Goal: Task Accomplishment & Management: Use online tool/utility

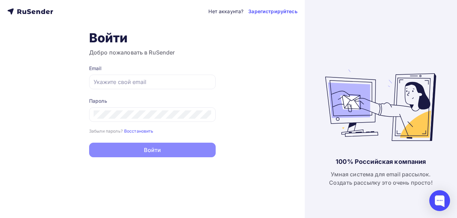
type input "[EMAIL_ADDRESS][DOMAIN_NAME]"
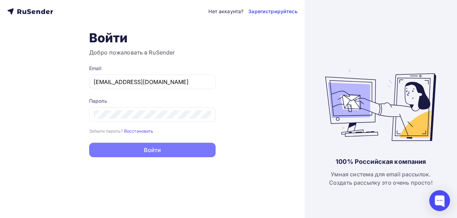
click at [153, 153] on button "Войти" at bounding box center [152, 149] width 126 height 15
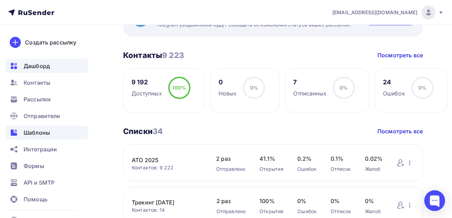
scroll to position [139, 0]
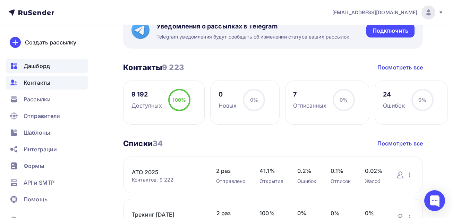
click at [41, 84] on span "Контакты" at bounding box center [37, 82] width 27 height 8
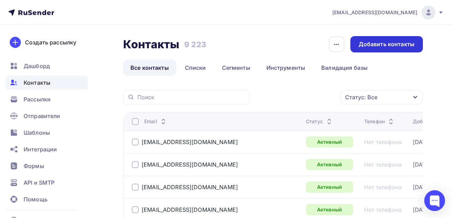
click at [378, 47] on div "Добавить контакты" at bounding box center [386, 44] width 56 height 8
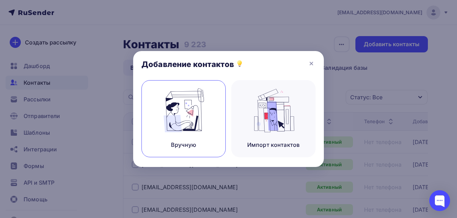
click at [181, 114] on img at bounding box center [183, 110] width 46 height 44
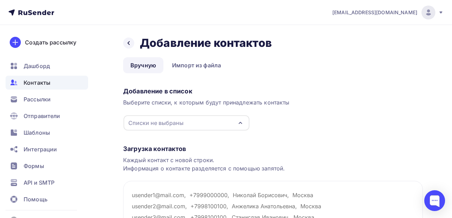
click at [230, 124] on div "Списки не выбраны" at bounding box center [186, 122] width 126 height 15
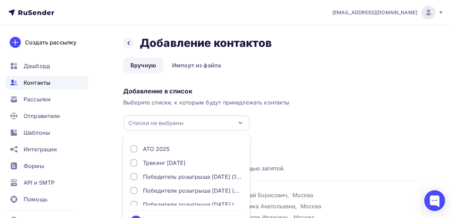
scroll to position [21, 0]
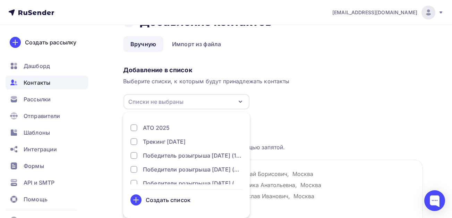
click at [166, 200] on div "Создать список" at bounding box center [168, 199] width 45 height 8
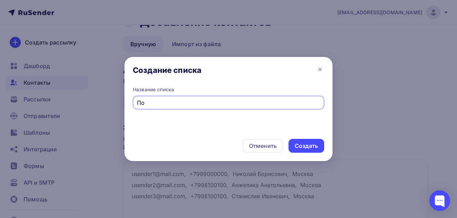
type input "П"
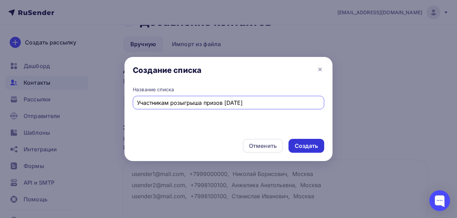
type input "Участникам розыгрыша призов [DATE]"
click at [309, 147] on div "Создать" at bounding box center [306, 146] width 23 height 8
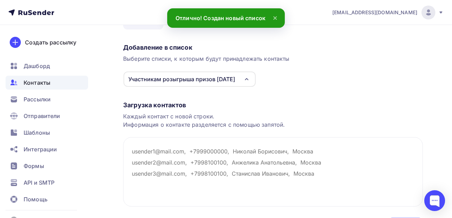
scroll to position [56, 0]
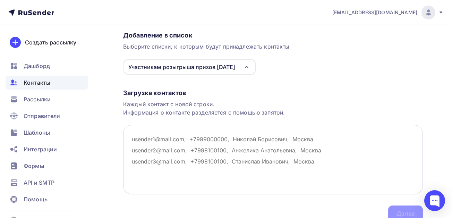
click at [207, 135] on textarea at bounding box center [272, 159] width 299 height 69
paste textarea "[EMAIL_ADDRESS][DOMAIN_NAME] [EMAIL_ADDRESS][DOMAIN_NAME] [EMAIL_ADDRESS][DOMAI…"
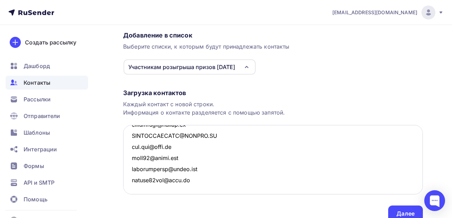
scroll to position [15683, 0]
type textarea "[EMAIL_ADDRESS][DOMAIN_NAME] [EMAIL_ADDRESS][DOMAIN_NAME] [EMAIL_ADDRESS][DOMAI…"
click at [312, 89] on div "Загрузка контактов" at bounding box center [272, 93] width 299 height 8
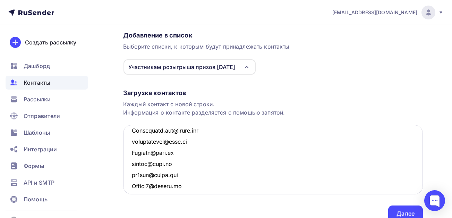
scroll to position [14124, 0]
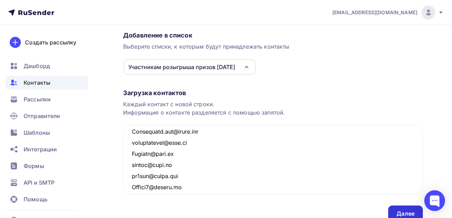
click at [413, 213] on div "Далее" at bounding box center [405, 213] width 18 height 8
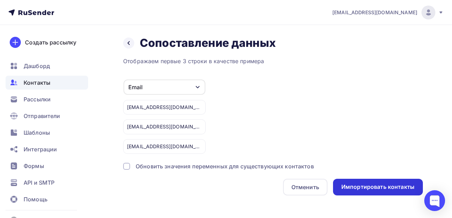
click at [362, 190] on div "Импортировать контакты" at bounding box center [377, 187] width 73 height 8
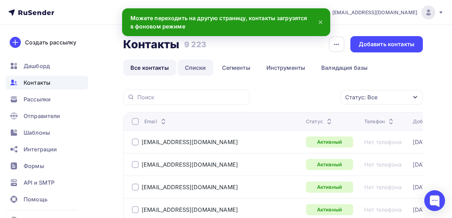
click at [192, 71] on link "Списки" at bounding box center [195, 68] width 36 height 16
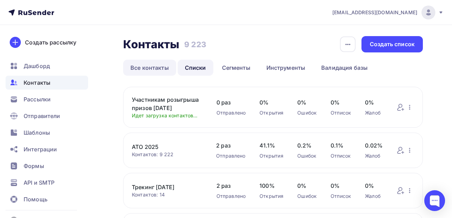
click at [165, 66] on link "Все контакты" at bounding box center [149, 68] width 53 height 16
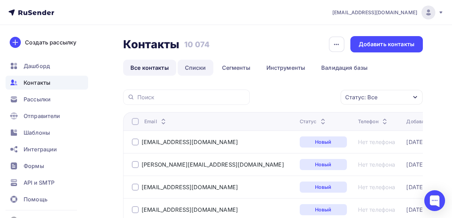
click at [193, 68] on link "Списки" at bounding box center [195, 68] width 36 height 16
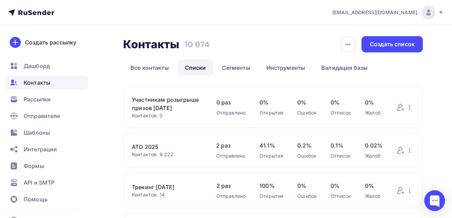
click at [173, 102] on link "Участникам розыгрыша призов [DATE]" at bounding box center [167, 103] width 71 height 17
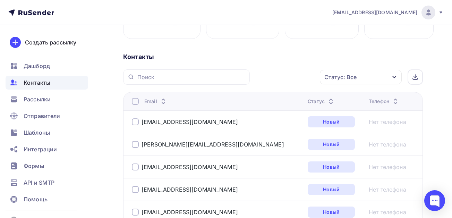
scroll to position [173, 0]
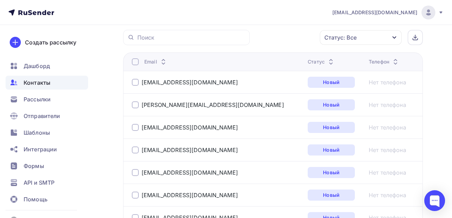
click at [393, 39] on icon "button" at bounding box center [394, 37] width 4 height 2
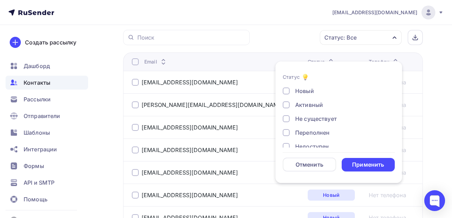
scroll to position [50, 0]
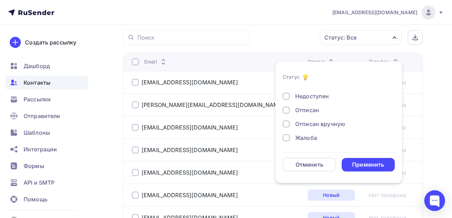
click at [288, 138] on div at bounding box center [285, 137] width 7 height 7
click at [286, 126] on div at bounding box center [285, 123] width 7 height 7
click at [283, 110] on div at bounding box center [285, 109] width 7 height 7
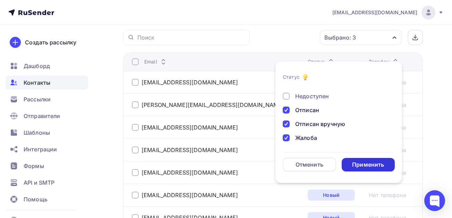
click at [378, 168] on div "Применить" at bounding box center [367, 165] width 53 height 14
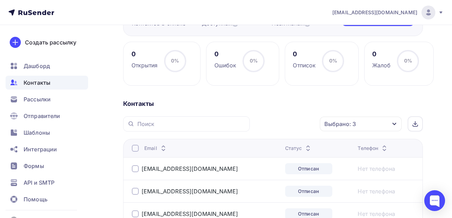
scroll to position [66, 0]
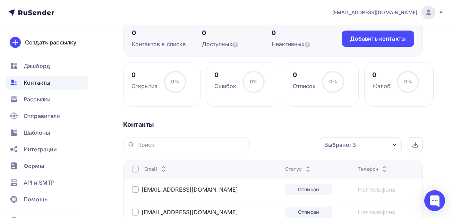
click at [133, 172] on div at bounding box center [135, 168] width 7 height 7
click at [299, 151] on div "Действие" at bounding box center [283, 145] width 59 height 14
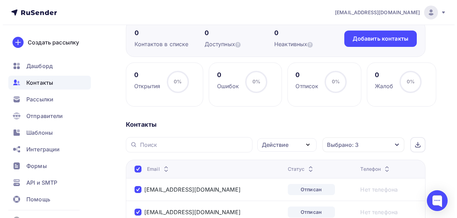
scroll to position [68, 0]
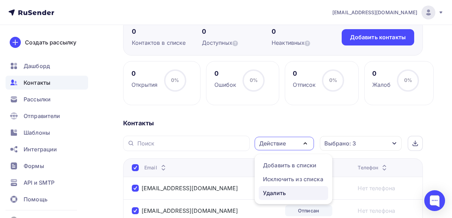
click at [292, 197] on div "Удалить" at bounding box center [293, 193] width 61 height 8
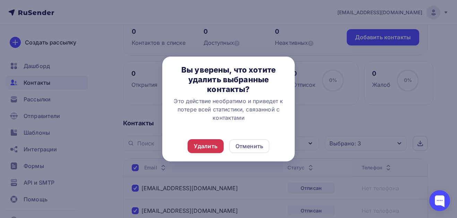
click at [211, 147] on div "Удалить" at bounding box center [206, 146] width 24 height 8
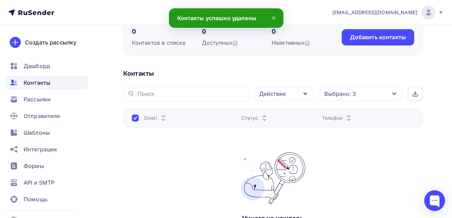
click at [354, 98] on div "Выбрано: 3" at bounding box center [340, 93] width 32 height 8
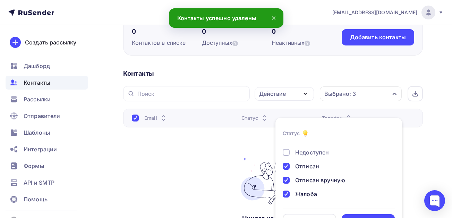
scroll to position [89, 0]
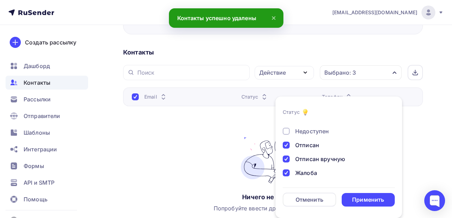
click at [289, 145] on div at bounding box center [285, 144] width 7 height 7
click at [286, 156] on div at bounding box center [285, 158] width 7 height 7
click at [288, 169] on div "Новый Активный Не существует Переполнен Недоступен Отписан Отписан вручную [GEO…" at bounding box center [338, 123] width 112 height 105
click at [287, 173] on div at bounding box center [285, 172] width 7 height 7
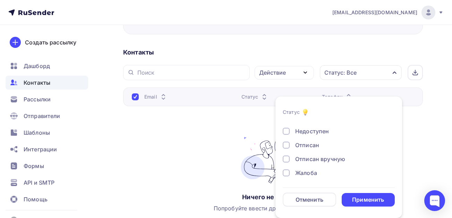
click at [358, 194] on div "Применить" at bounding box center [367, 200] width 53 height 14
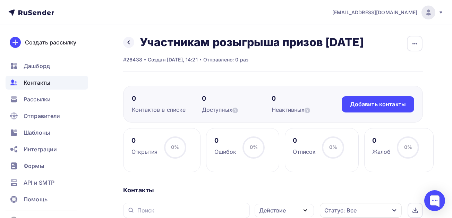
scroll to position [0, 0]
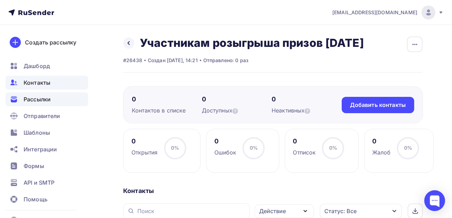
click at [42, 103] on span "Рассылки" at bounding box center [37, 99] width 27 height 8
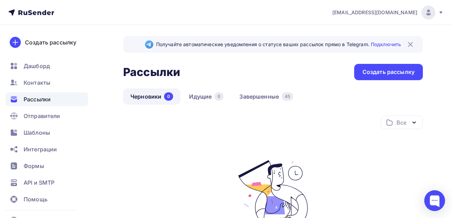
click at [406, 45] on img at bounding box center [410, 44] width 8 height 8
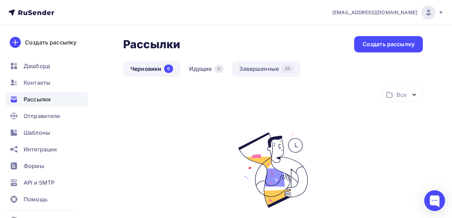
click at [262, 73] on link "Завершенные 45" at bounding box center [266, 69] width 68 height 16
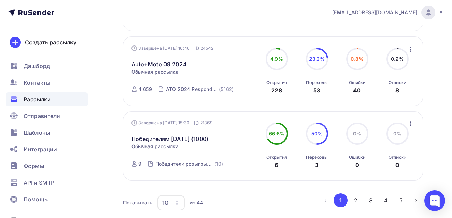
scroll to position [693, 0]
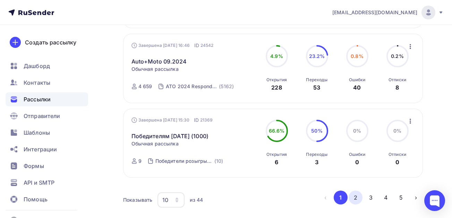
click at [361, 191] on button "2" at bounding box center [355, 197] width 14 height 14
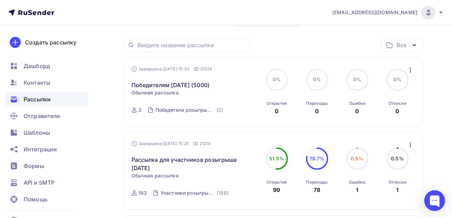
scroll to position [88, 0]
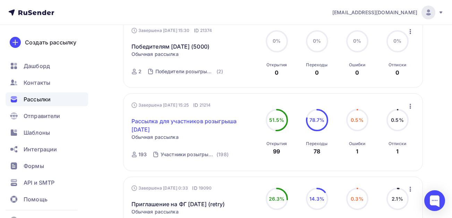
click at [155, 124] on link "Рассылка для участников розыгрыша [DATE]" at bounding box center [190, 125] width 119 height 17
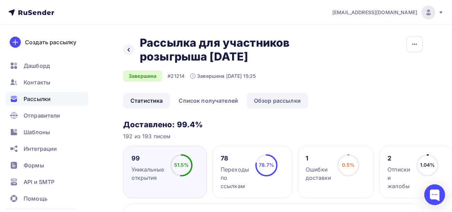
click at [264, 102] on link "Обзор рассылки" at bounding box center [276, 101] width 61 height 16
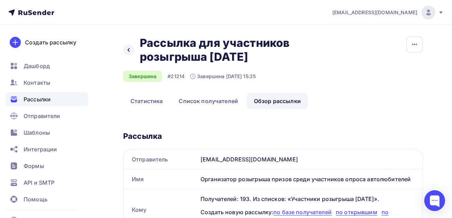
click at [416, 45] on icon "button" at bounding box center [414, 44] width 5 height 1
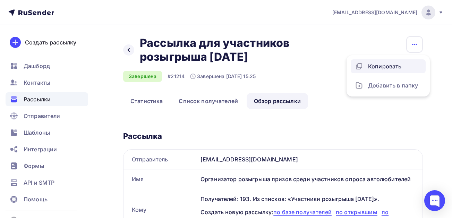
click at [393, 67] on div "Копировать" at bounding box center [388, 66] width 67 height 8
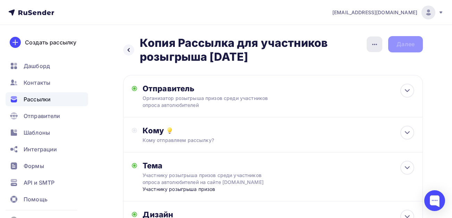
click at [373, 46] on icon "button" at bounding box center [374, 44] width 8 height 8
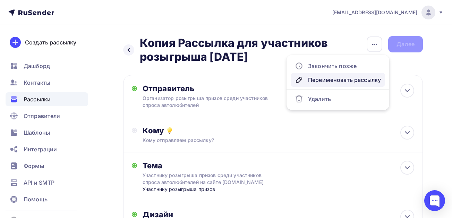
click at [359, 76] on div "Переименовать рассылку" at bounding box center [338, 80] width 86 height 8
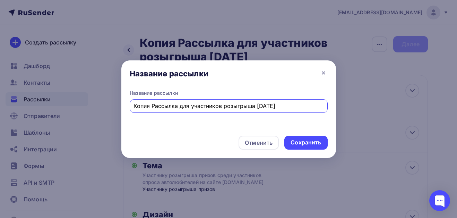
click at [155, 108] on input "Копия Рассылка для участников розыгрыша [DATE]" at bounding box center [228, 106] width 190 height 8
type input "Рассылка для участников розыгрыша [DATE]"
click at [300, 141] on div "Сохранить" at bounding box center [305, 142] width 30 height 8
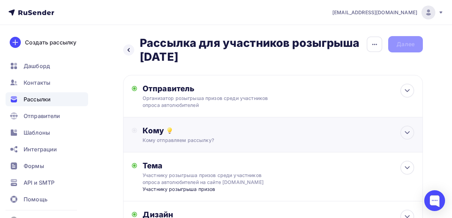
click at [226, 134] on div "Кому" at bounding box center [277, 130] width 271 height 10
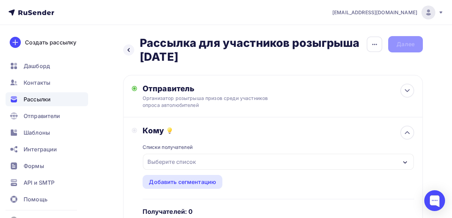
click at [219, 163] on div "Выберите список" at bounding box center [278, 162] width 271 height 16
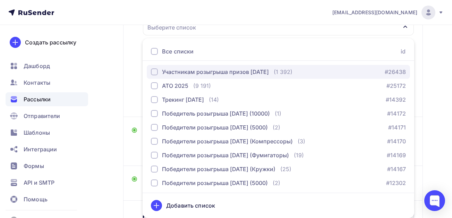
click at [173, 71] on div "Участникам розыгрыша призов [DATE]" at bounding box center [215, 72] width 107 height 8
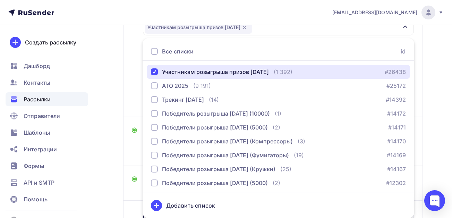
scroll to position [169, 0]
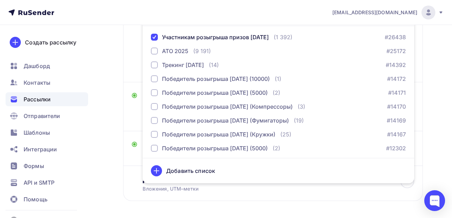
click at [436, 107] on div "Назад Рассылка для участников розыгрыша [DATE] Рассылка для участников розыгрыш…" at bounding box center [226, 50] width 452 height 389
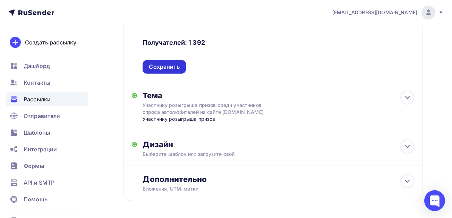
click at [176, 67] on div "Сохранить" at bounding box center [164, 67] width 30 height 8
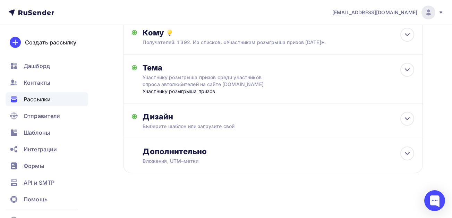
scroll to position [98, 0]
click at [216, 80] on div "Участнику розыгрыша призов среди участников опроса автолюбителей на сайте [DOMA…" at bounding box center [203, 81] width 123 height 14
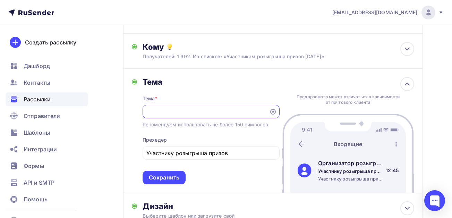
scroll to position [0, 0]
drag, startPoint x: 215, startPoint y: 113, endPoint x: 117, endPoint y: 121, distance: 97.4
click at [117, 121] on div "Назад Рассылка для участников розыгрыша [DATE] Рассылка для участников розыгрыш…" at bounding box center [226, 124] width 452 height 366
click at [240, 111] on input "Участнику розыгрыша призов среди участников опроса автолюбителей на сайте [DOMA…" at bounding box center [205, 111] width 119 height 8
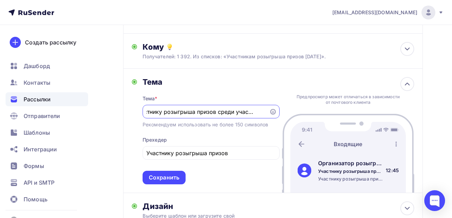
click at [243, 113] on input "Участнику розыгрыша призов среди участников опроса автолюбителей на сайте [DOMA…" at bounding box center [205, 111] width 119 height 8
drag, startPoint x: 249, startPoint y: 113, endPoint x: 278, endPoint y: 115, distance: 29.5
click at [279, 115] on div "Участнику розыгрыша призов среди участников опроса автолюбителей на сайте [DOMA…" at bounding box center [210, 112] width 137 height 14
click at [245, 112] on input "Участнику розыгрыша призов среди участников опроса автолюбителей на сайте [DOMA…" at bounding box center [205, 111] width 119 height 8
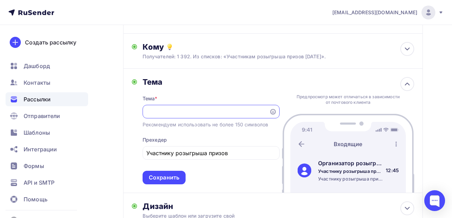
scroll to position [118, 0]
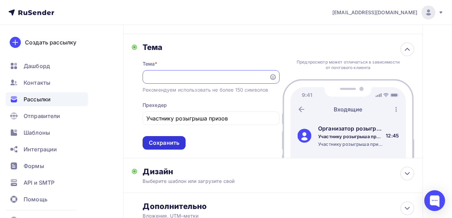
click at [175, 144] on div "Сохранить" at bounding box center [164, 143] width 30 height 8
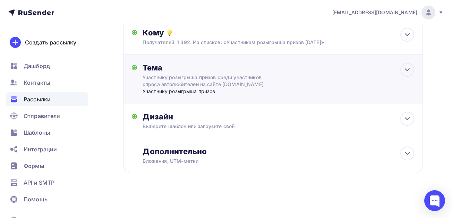
scroll to position [98, 0]
click at [235, 80] on div "Участнику розыгрыша призов среди участников опроса автолюбителей на сайте [DOMA…" at bounding box center [203, 81] width 123 height 14
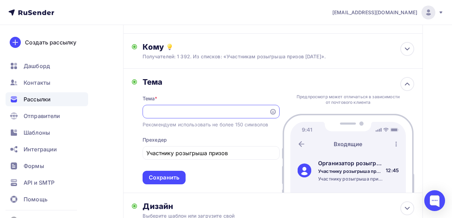
scroll to position [0, 0]
click at [191, 112] on input "Участнику розыгрыша призов среди участников опроса автолюбителей на сайте [DOMA…" at bounding box center [205, 111] width 119 height 8
drag, startPoint x: 188, startPoint y: 113, endPoint x: 130, endPoint y: 116, distance: 58.3
click at [130, 116] on div "[PERSON_NAME] * Участнику розыгрыша призов среди участников опроса автолюбителе…" at bounding box center [272, 131] width 299 height 124
click at [190, 116] on div "Участнику розыгрыша призов среди участников опроса автолюбителей на сайте [DOMA…" at bounding box center [210, 112] width 137 height 14
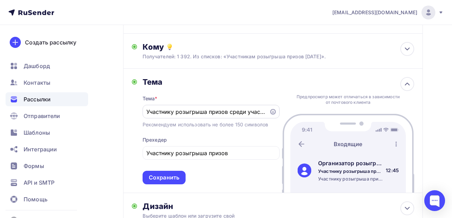
click at [250, 113] on input "Участнику розыгрыша призов среди участников опроса автолюбителей на сайте [DOMA…" at bounding box center [205, 111] width 119 height 8
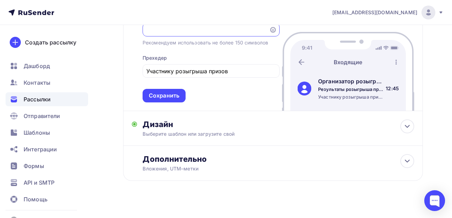
scroll to position [173, 0]
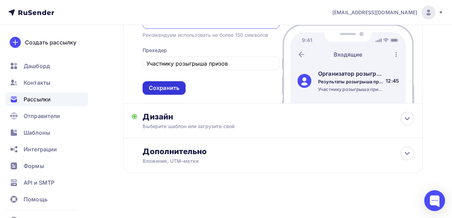
type input "Результаты розыгрыша призов среди участников опроса автолюбителей на сайте [DOM…"
click at [176, 89] on div "Сохранить" at bounding box center [164, 88] width 30 height 8
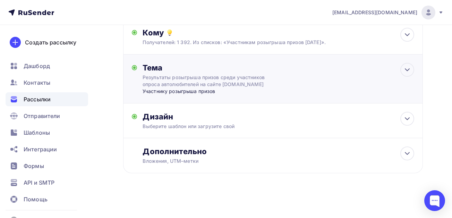
scroll to position [98, 0]
click at [233, 126] on div "Выберите шаблон или загрузите свой" at bounding box center [264, 126] width 244 height 7
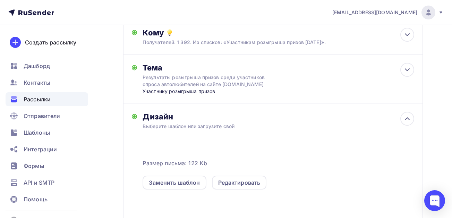
scroll to position [173, 0]
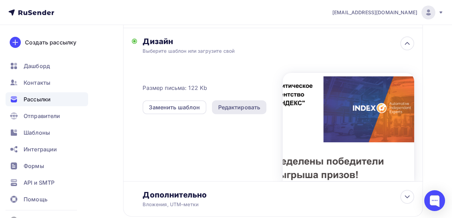
click at [235, 109] on div "Редактировать" at bounding box center [239, 107] width 42 height 8
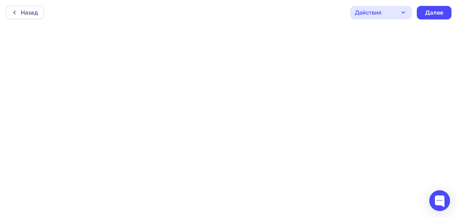
click at [390, 13] on div "Действия" at bounding box center [381, 13] width 62 height 14
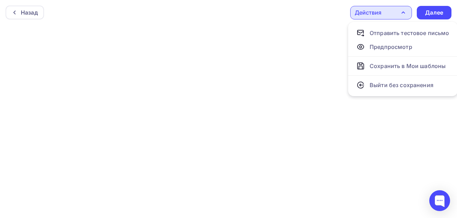
click at [281, 40] on div at bounding box center [228, 121] width 457 height 193
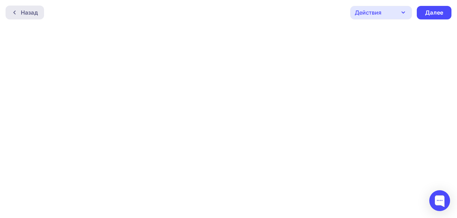
click at [29, 15] on div "Назад" at bounding box center [29, 12] width 17 height 8
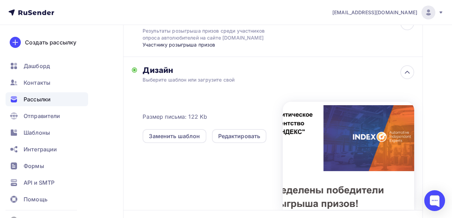
scroll to position [145, 0]
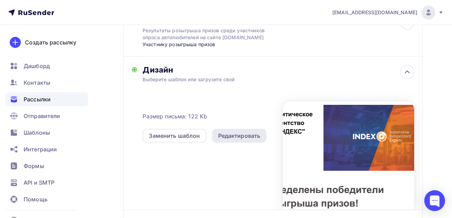
click at [230, 137] on div "Редактировать" at bounding box center [239, 135] width 42 height 8
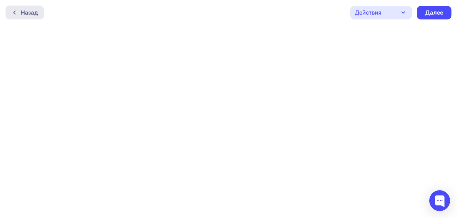
click at [30, 17] on div "Назад" at bounding box center [25, 13] width 38 height 14
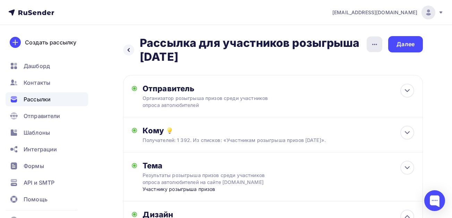
click at [376, 42] on icon "button" at bounding box center [374, 44] width 8 height 8
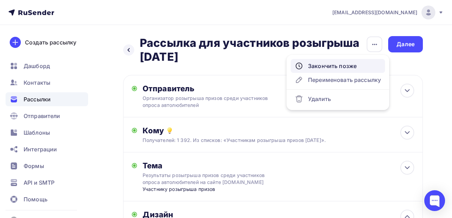
click at [347, 68] on div "Закончить позже" at bounding box center [338, 66] width 86 height 8
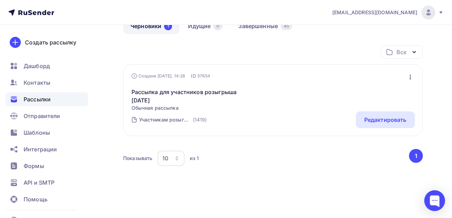
scroll to position [44, 0]
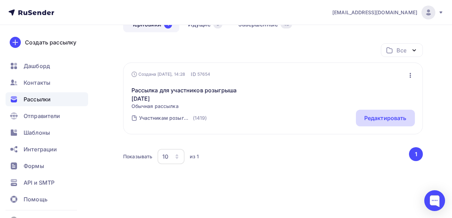
click at [384, 119] on div "Редактировать" at bounding box center [385, 118] width 42 height 8
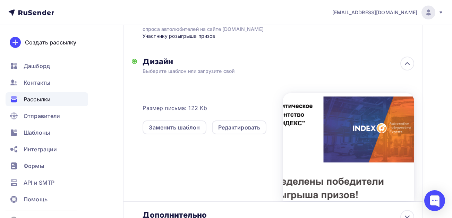
scroll to position [147, 0]
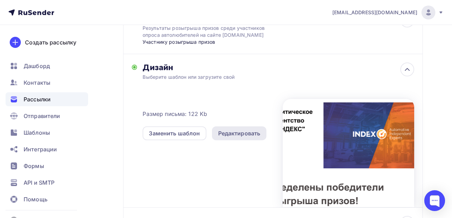
click at [246, 133] on div "Редактировать" at bounding box center [239, 133] width 42 height 8
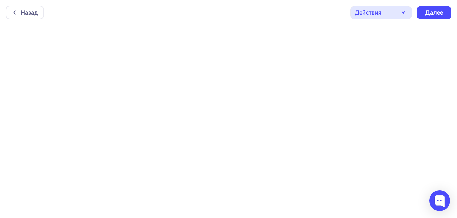
click at [402, 16] on icon "button" at bounding box center [403, 12] width 8 height 8
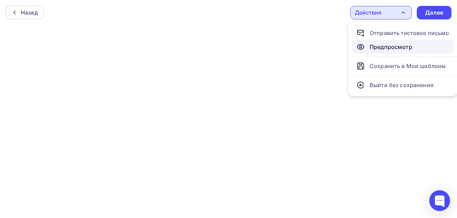
click at [393, 49] on div "Предпросмотр" at bounding box center [390, 47] width 43 height 8
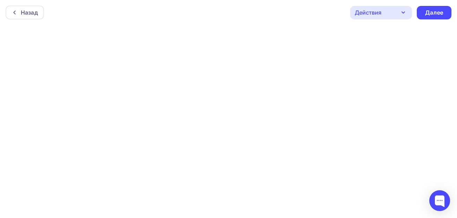
click at [393, 11] on div "Действия" at bounding box center [381, 13] width 62 height 14
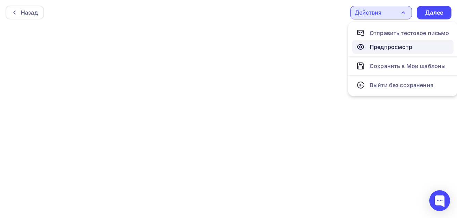
click at [390, 45] on div "Предпросмотр" at bounding box center [390, 47] width 43 height 8
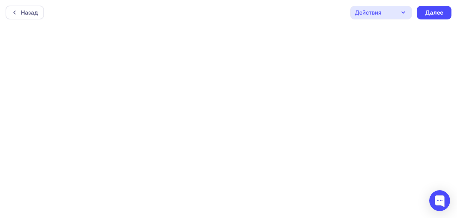
click at [393, 14] on div "Действия" at bounding box center [381, 13] width 62 height 14
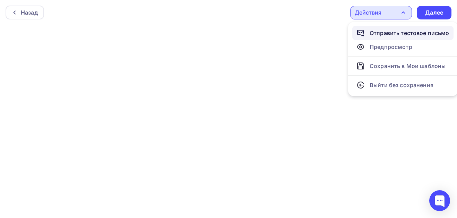
click at [383, 35] on div "Отправить тестовое письмо" at bounding box center [409, 33] width 80 height 8
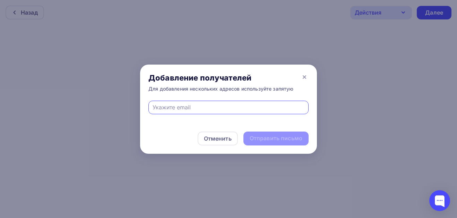
type input "[EMAIL_ADDRESS][DOMAIN_NAME]"
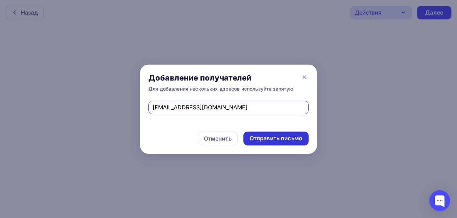
click at [289, 138] on div "Отправить письмо" at bounding box center [276, 138] width 53 height 8
